Goal: Task Accomplishment & Management: Use online tool/utility

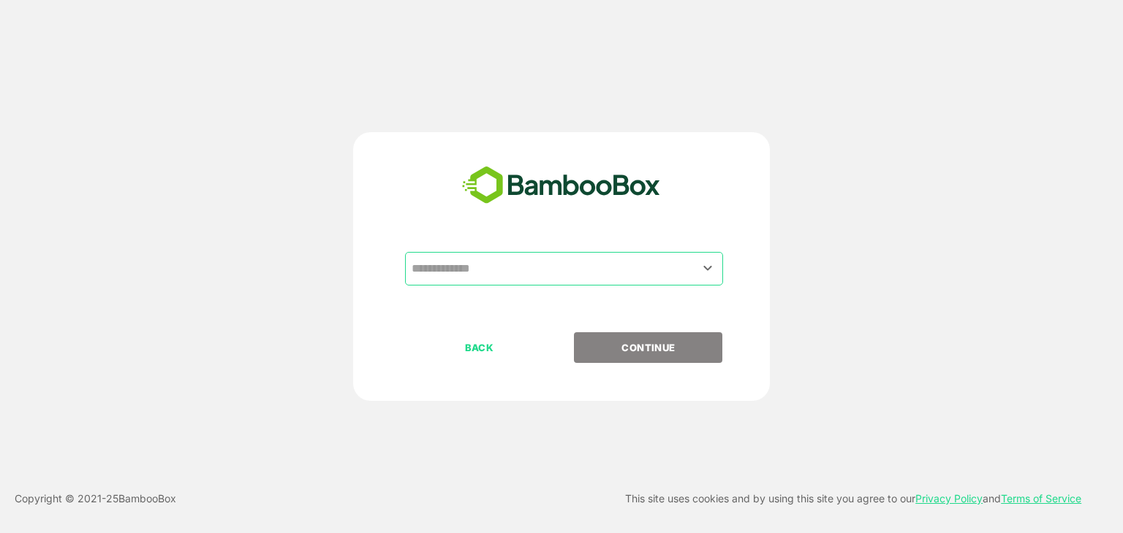
click at [512, 280] on input "text" at bounding box center [564, 269] width 312 height 28
click at [523, 270] on input "text" at bounding box center [564, 269] width 312 height 28
click at [707, 269] on icon "Open" at bounding box center [708, 268] width 8 height 5
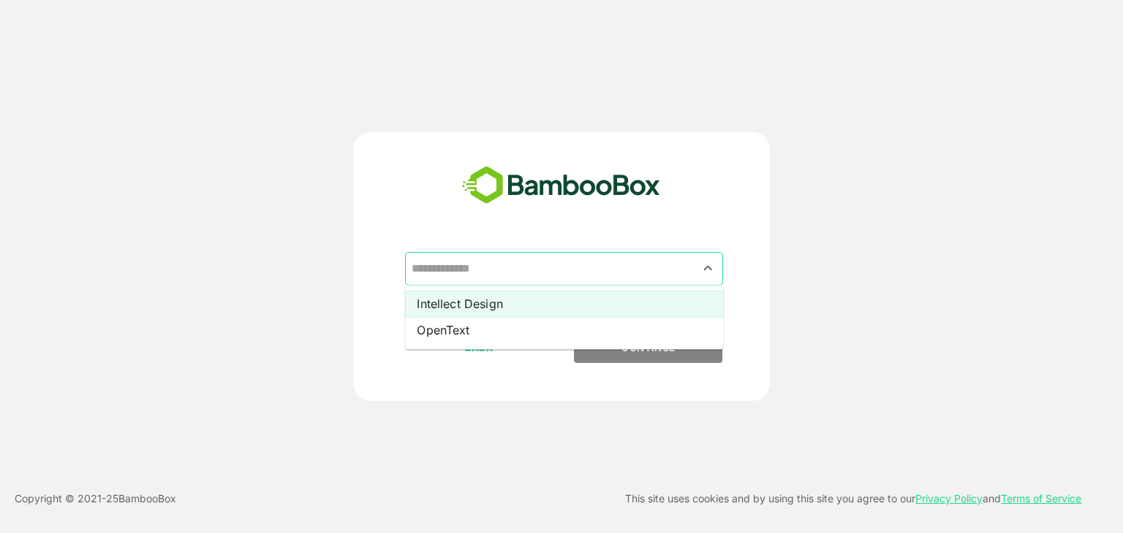
click at [540, 308] on li "Intellect Design" at bounding box center [564, 304] width 318 height 26
type input "**********"
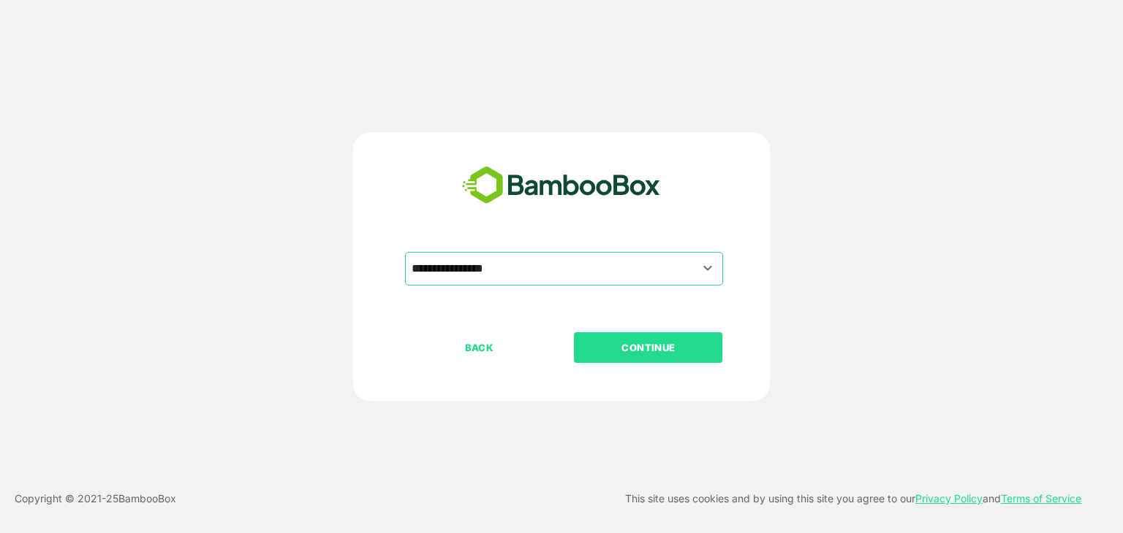
click at [641, 358] on button "CONTINUE" at bounding box center [648, 348] width 148 height 31
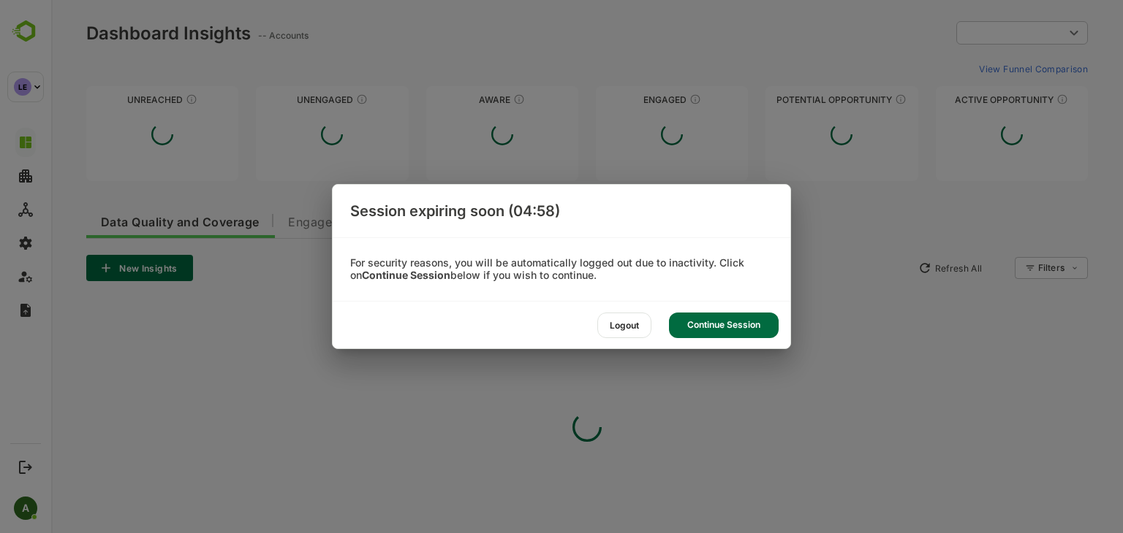
type input "**********"
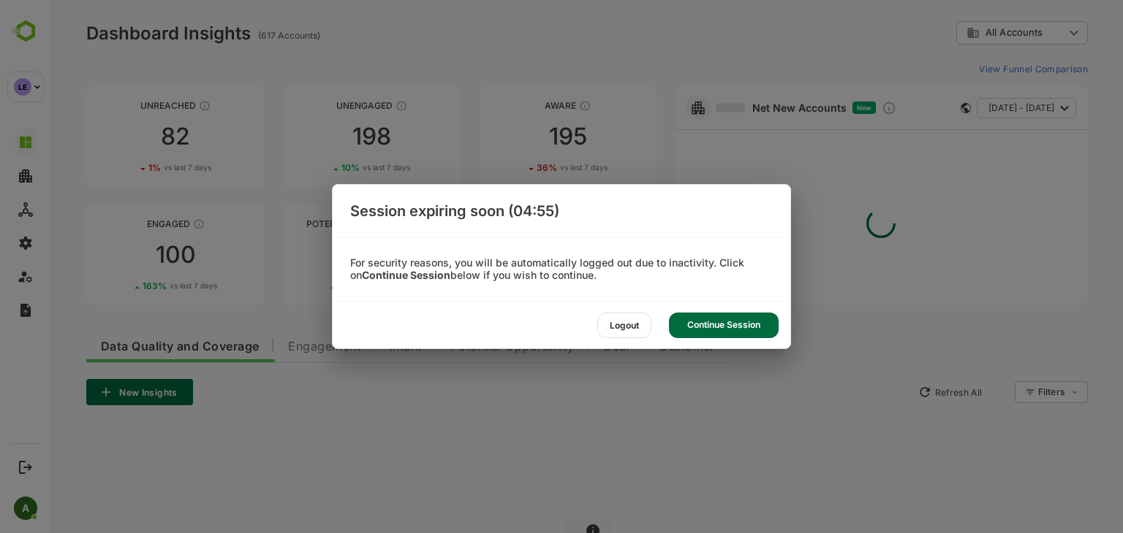
click at [707, 324] on div "Continue Session" at bounding box center [724, 326] width 110 height 26
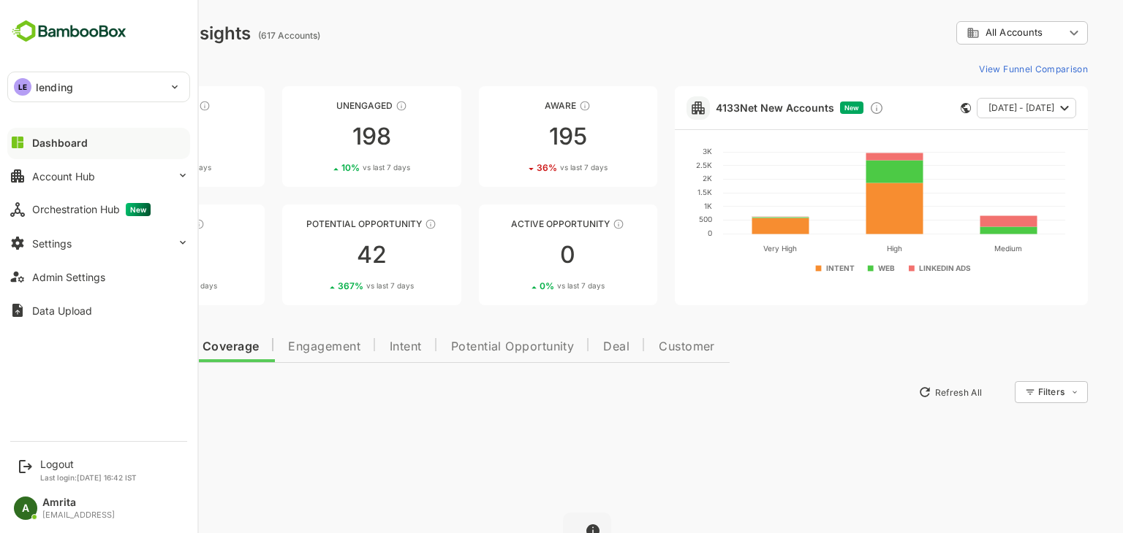
click at [36, 89] on p "lending" at bounding box center [54, 87] width 37 height 15
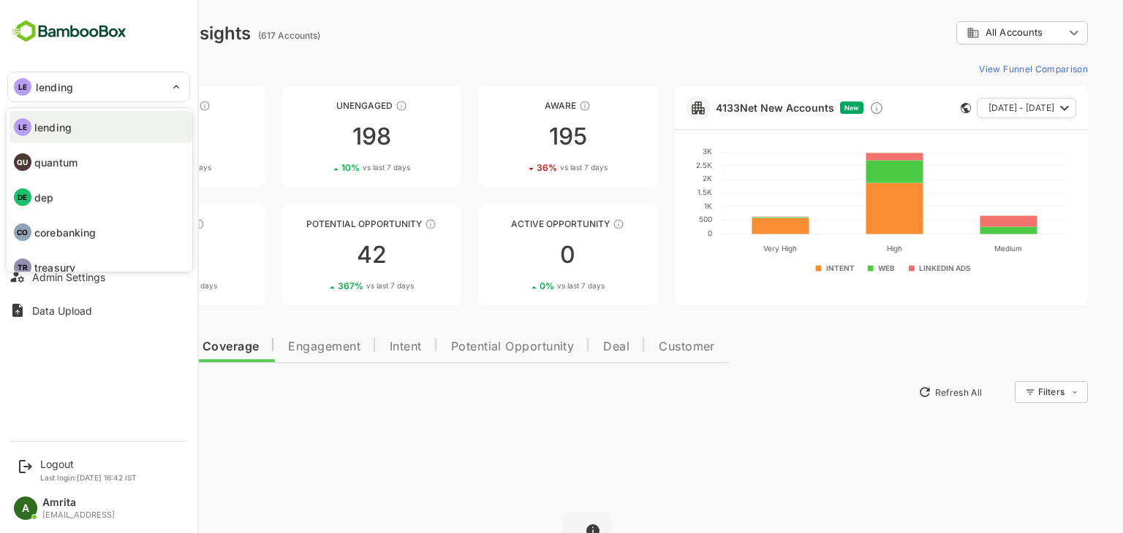
scroll to position [15, 0]
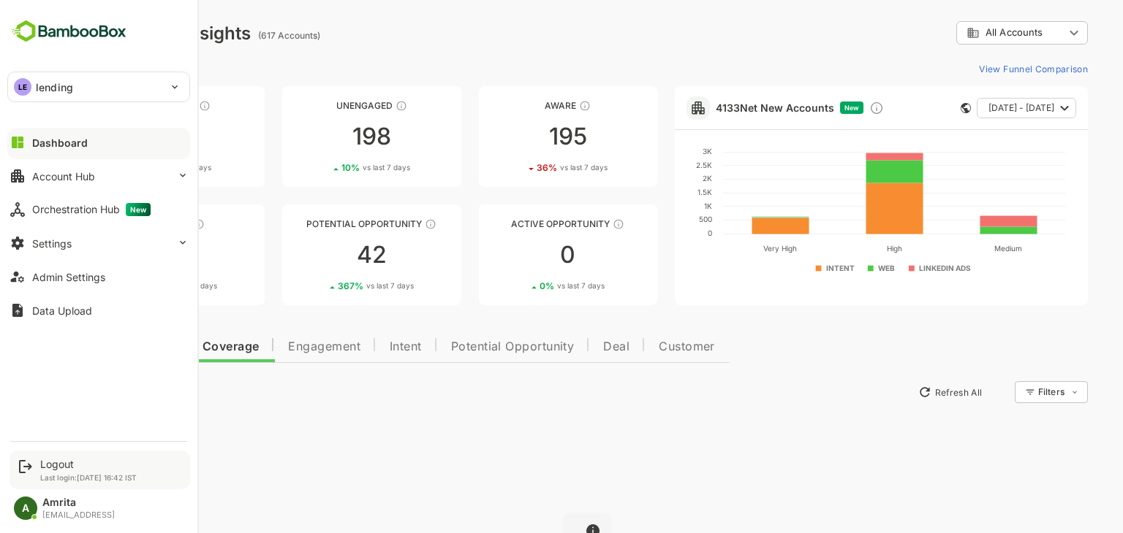
click at [24, 464] on icon at bounding box center [26, 467] width 18 height 18
click at [87, 471] on div "Logout Last login: [DATE] 16:42 IST" at bounding box center [88, 470] width 96 height 24
